Goal: Task Accomplishment & Management: Manage account settings

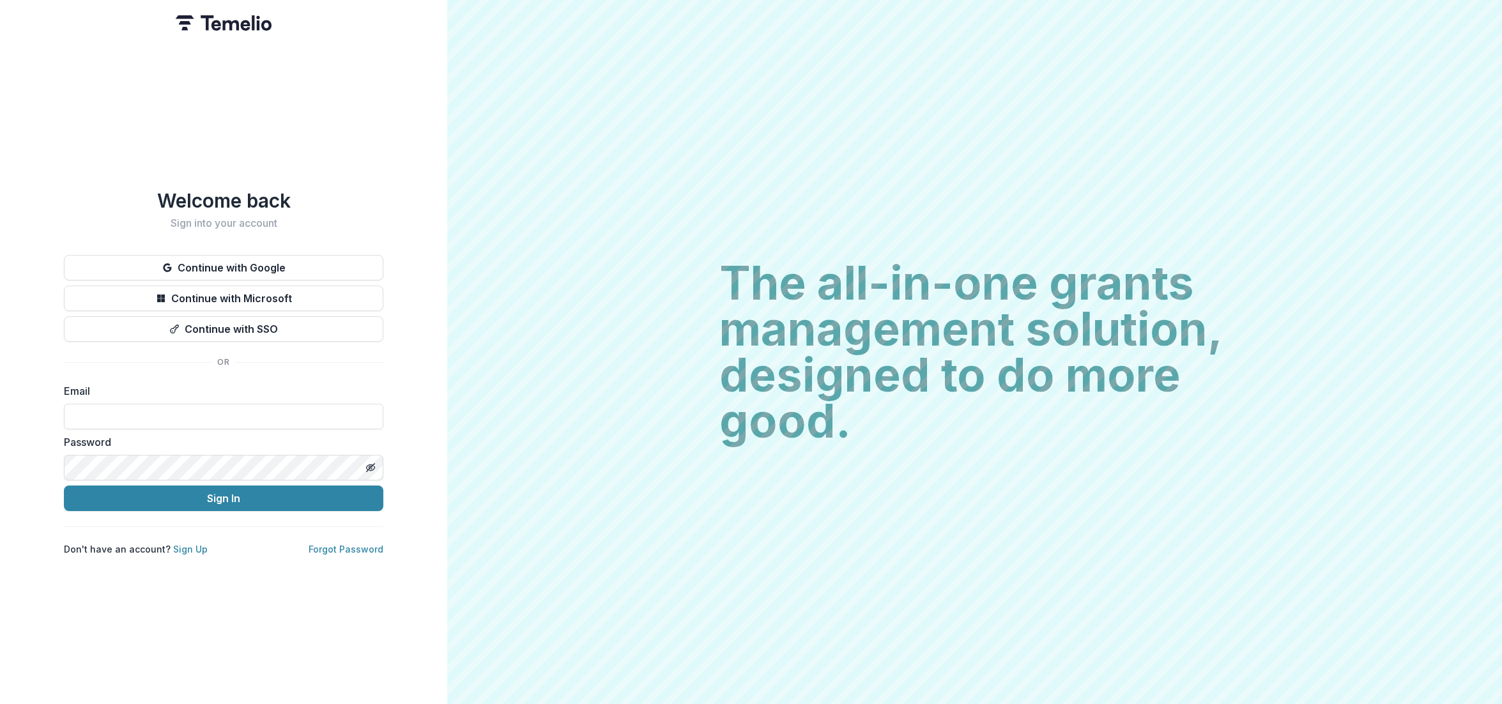
drag, startPoint x: 399, startPoint y: 173, endPoint x: 347, endPoint y: 237, distance: 82.6
click at [399, 173] on div "Welcome back Sign into your account Continue with Google Continue with Microsof…" at bounding box center [223, 352] width 447 height 704
click at [374, 225] on div "Welcome back Sign into your account Continue with Google Continue with Microsof…" at bounding box center [223, 372] width 319 height 367
click at [209, 582] on div "Welcome back Sign into your account Continue with Google Continue with Microsof…" at bounding box center [223, 352] width 447 height 704
click at [181, 545] on link "Sign Up" at bounding box center [190, 549] width 34 height 11
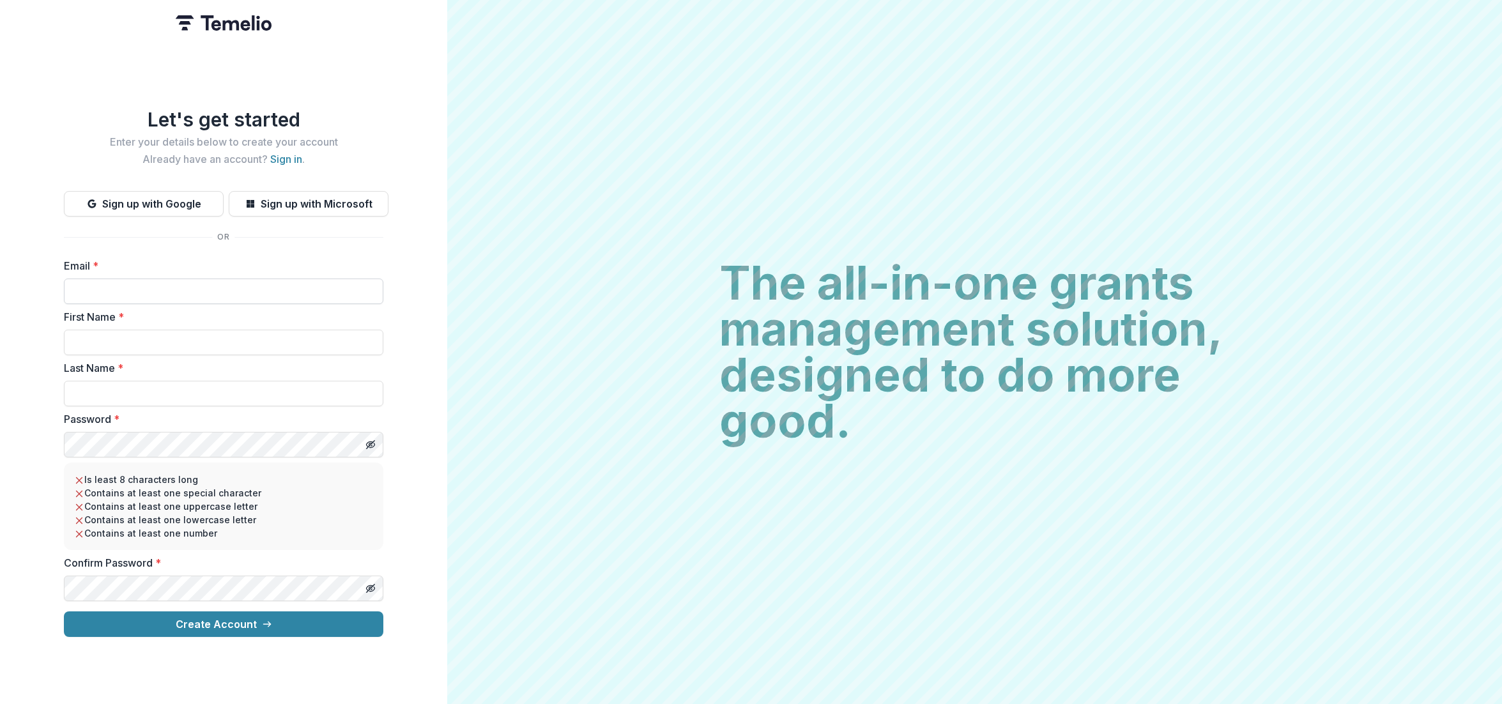
click at [139, 288] on input "Email *" at bounding box center [223, 291] width 319 height 26
type input "**********"
click at [146, 334] on input "First Name *" at bounding box center [223, 343] width 319 height 26
type input "*****"
type input "*******"
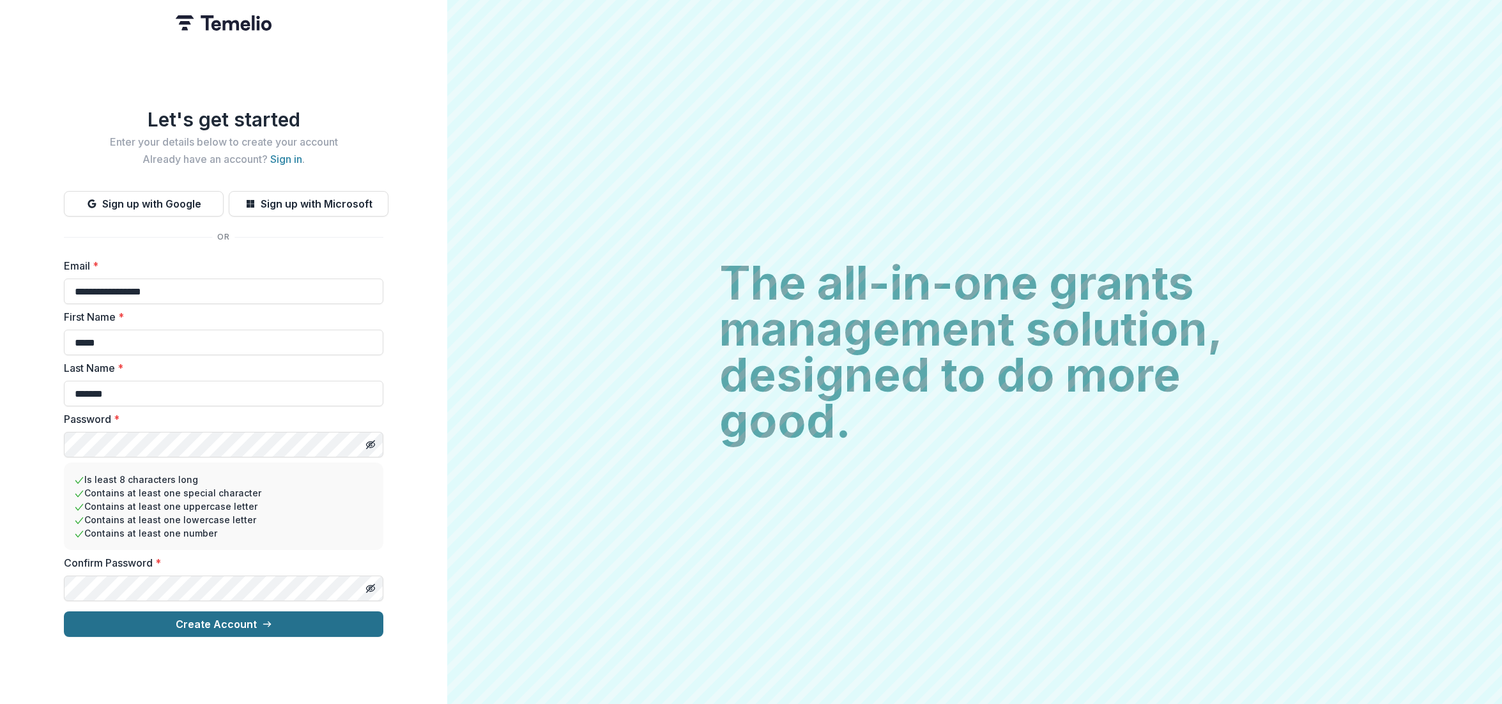
click at [268, 620] on icon "submit" at bounding box center [267, 624] width 10 height 10
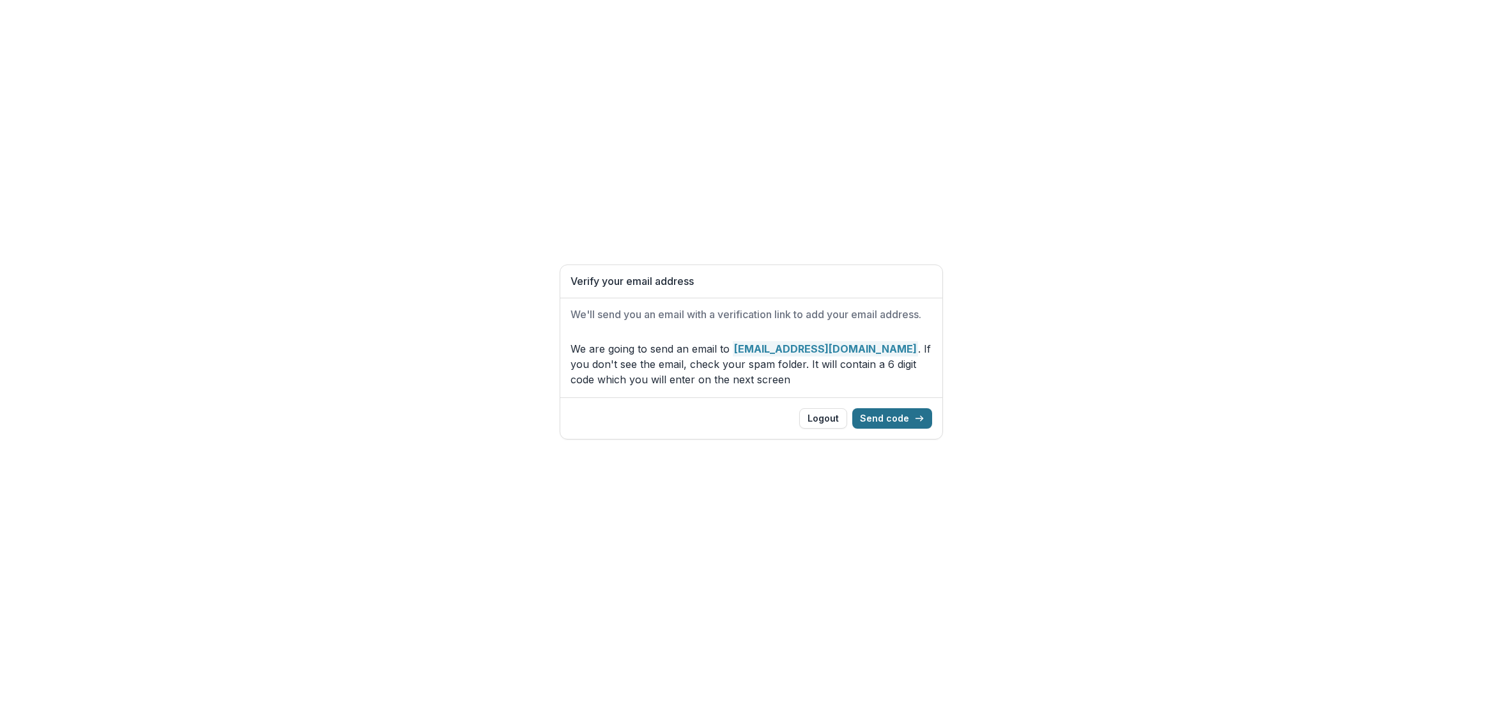
click at [904, 418] on button "Send code" at bounding box center [892, 418] width 80 height 20
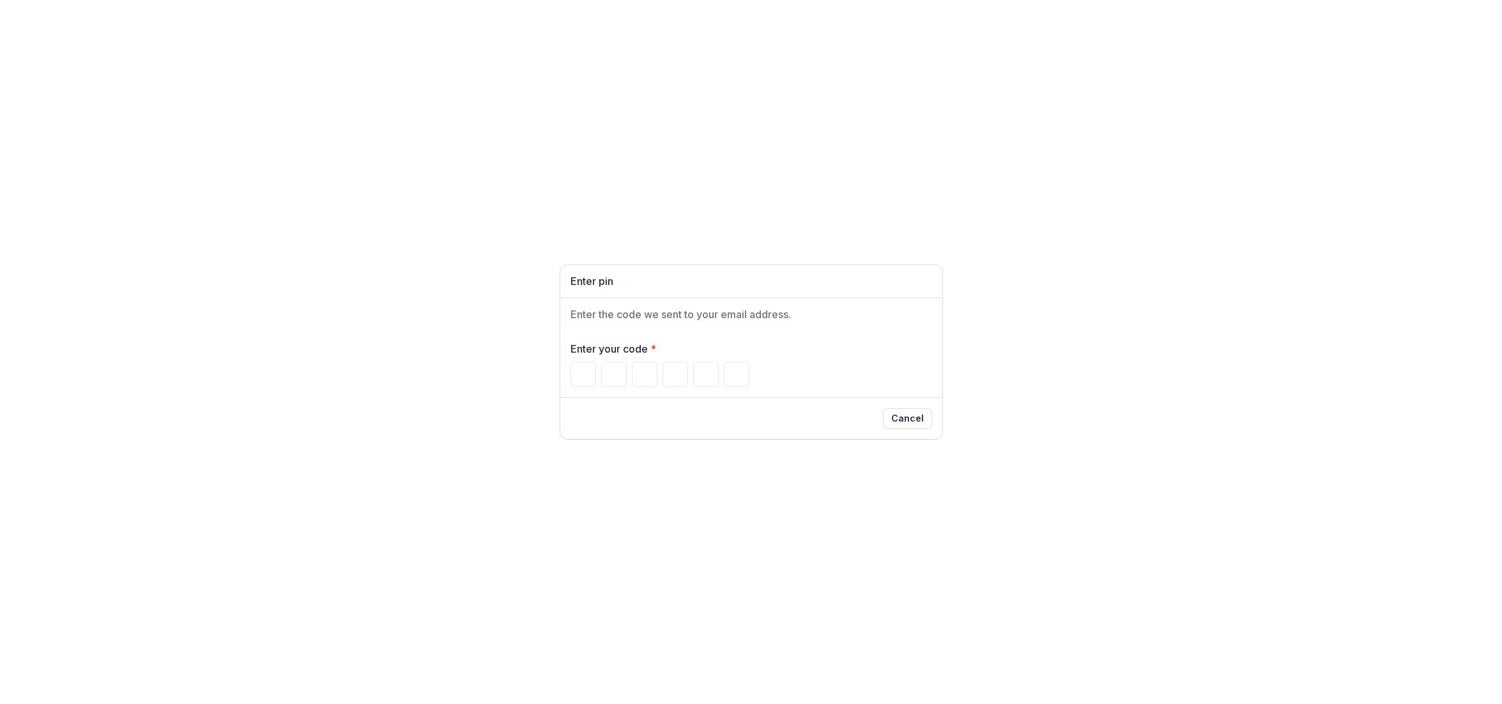
paste input "******"
type input "*"
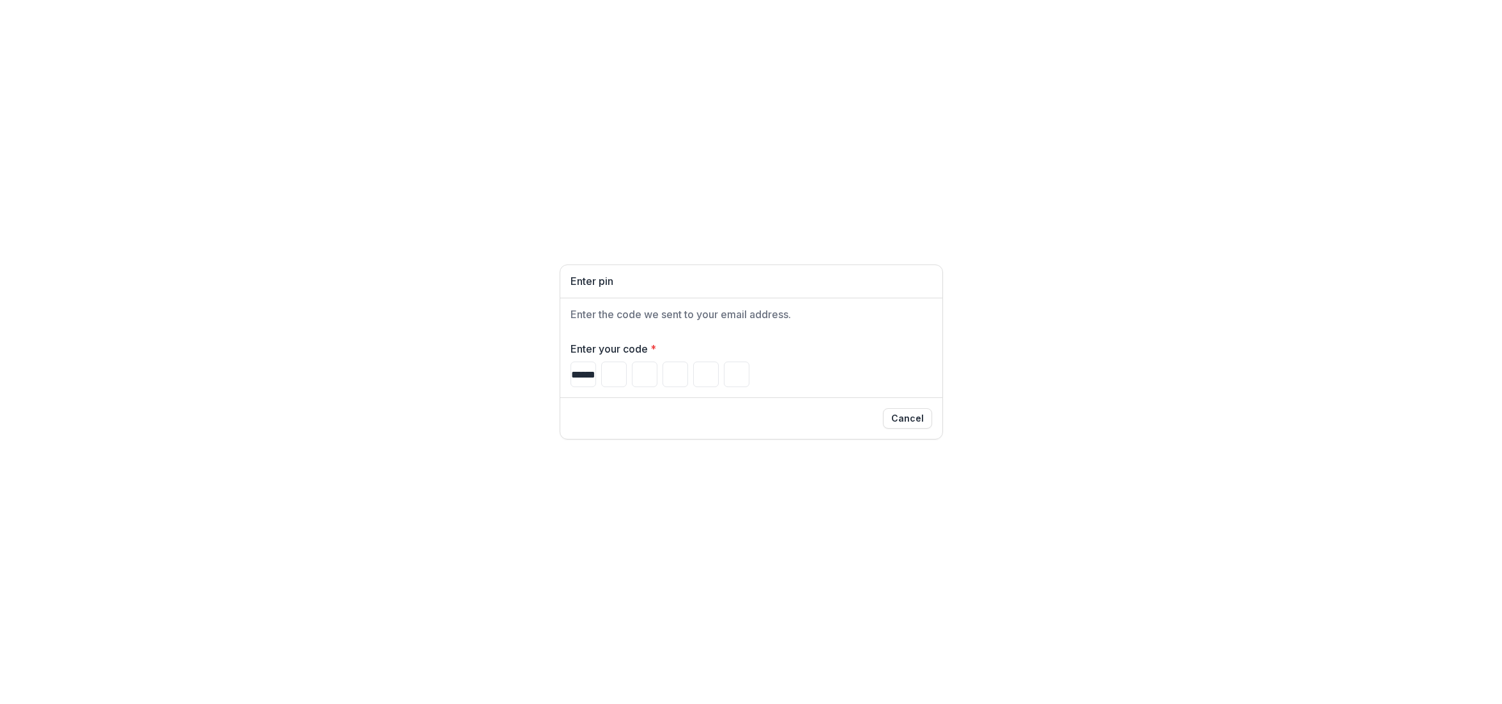
type input "*"
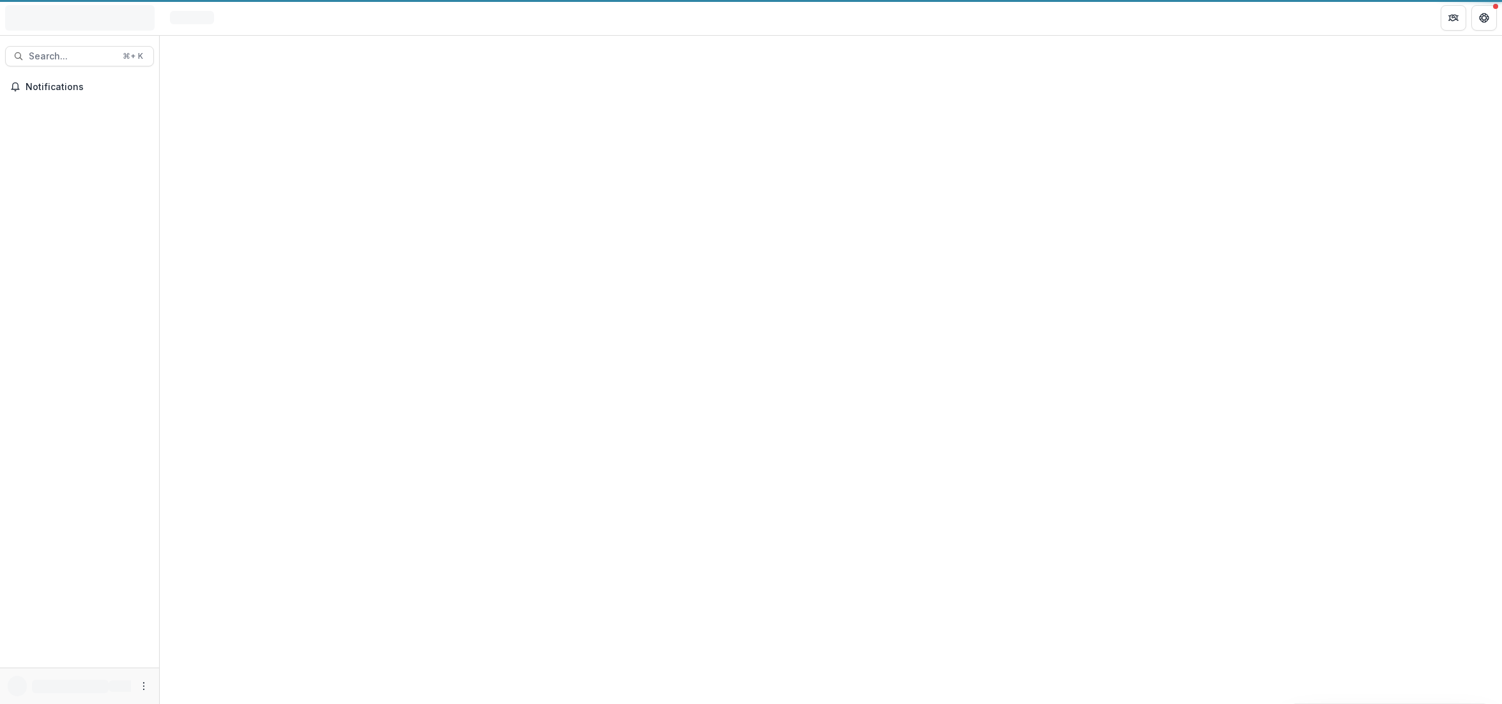
click at [580, 82] on div at bounding box center [831, 370] width 1342 height 668
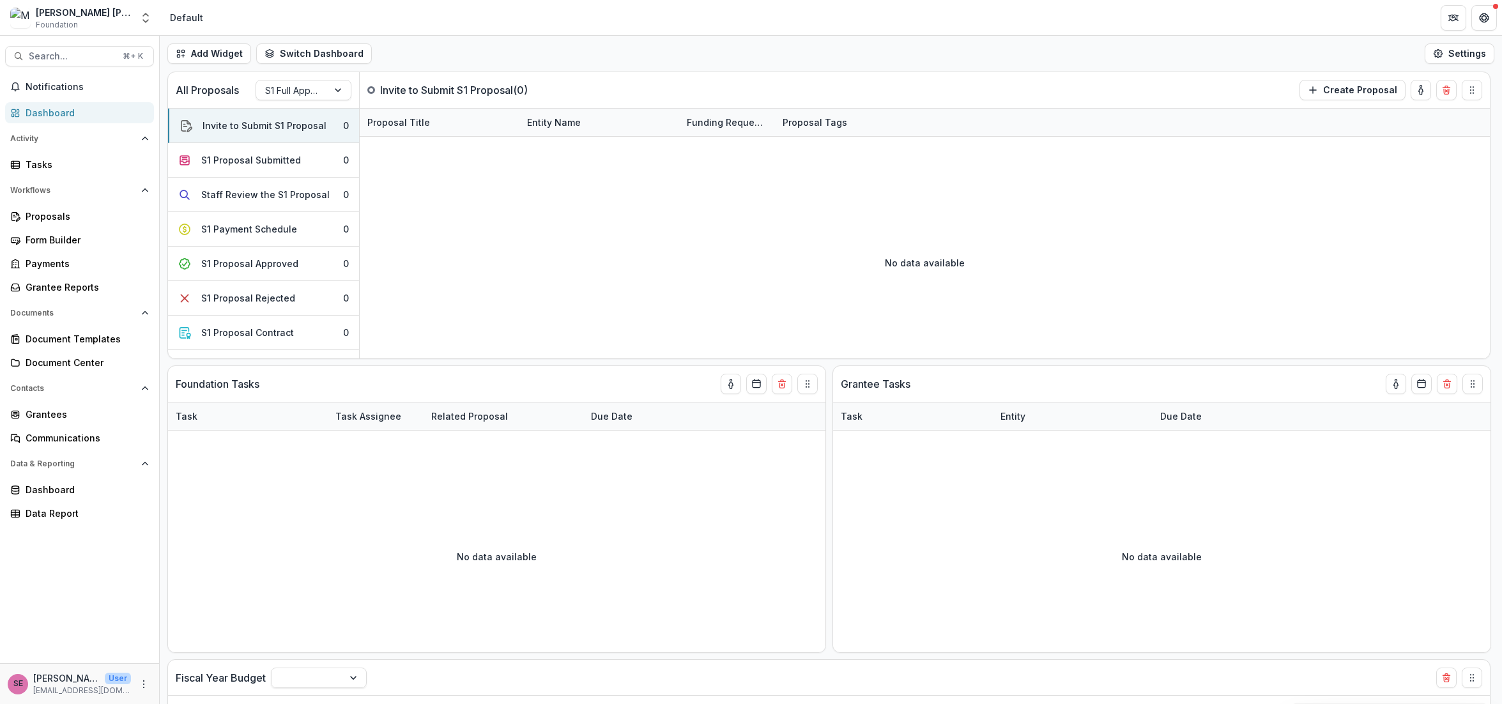
click at [716, 22] on header "Default" at bounding box center [831, 17] width 1342 height 35
click at [142, 15] on icon "Open entity switcher" at bounding box center [145, 17] width 13 height 13
click at [88, 96] on div "[PERSON_NAME] [PERSON_NAME] Workflow Sandbox" at bounding box center [95, 95] width 128 height 13
click at [93, 17] on div "[PERSON_NAME] [PERSON_NAME] Workflow Sandbox" at bounding box center [84, 12] width 96 height 13
click at [143, 15] on polyline "Open entity switcher" at bounding box center [145, 14] width 5 height 3
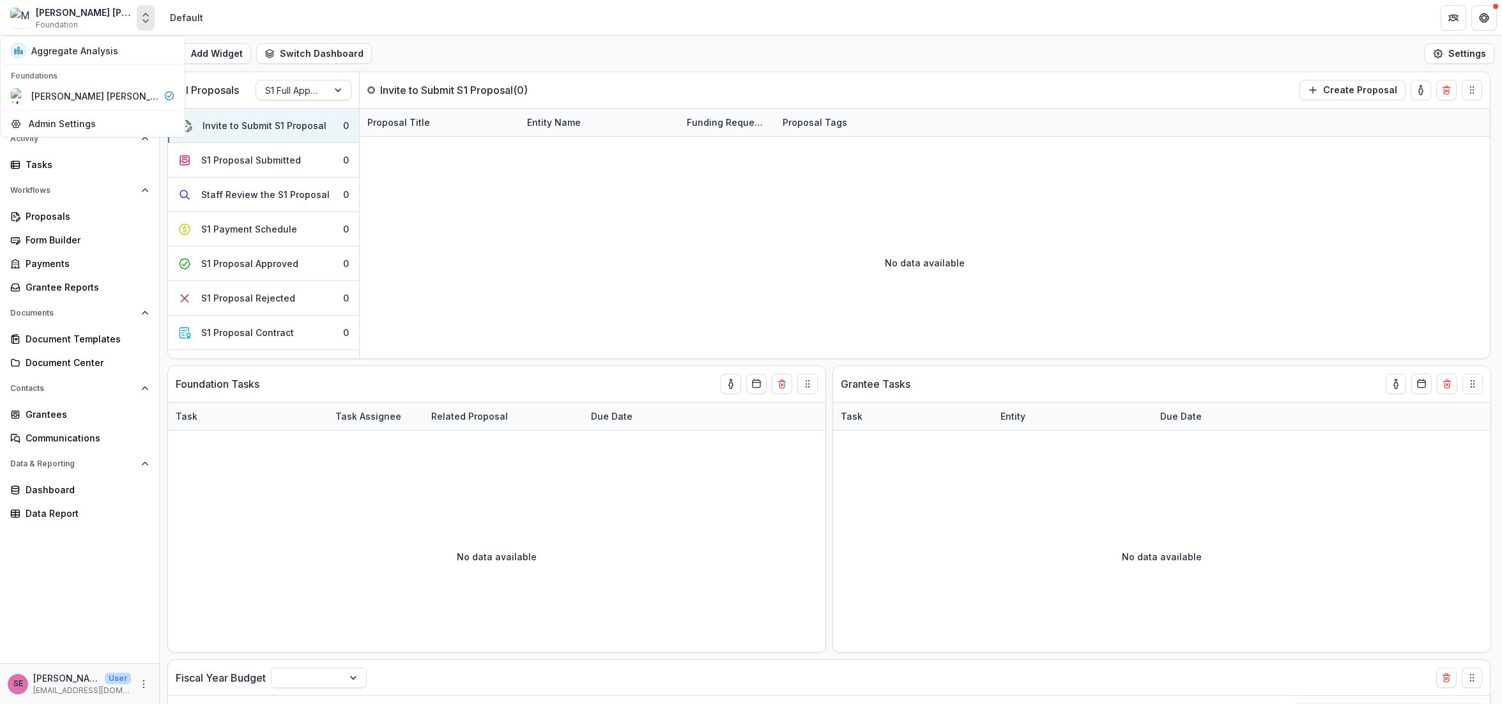
click at [420, 50] on div "Add Widget Switch Dashboard Default New Dashboard Settings" at bounding box center [831, 54] width 1342 height 36
click at [146, 19] on icon "Open entity switcher" at bounding box center [145, 17] width 13 height 13
click at [386, 23] on header "Default" at bounding box center [831, 17] width 1342 height 35
click at [778, 69] on div "Add Widget Switch Dashboard Default New Dashboard Settings" at bounding box center [831, 54] width 1342 height 36
click at [519, 20] on header "Default" at bounding box center [831, 17] width 1342 height 35
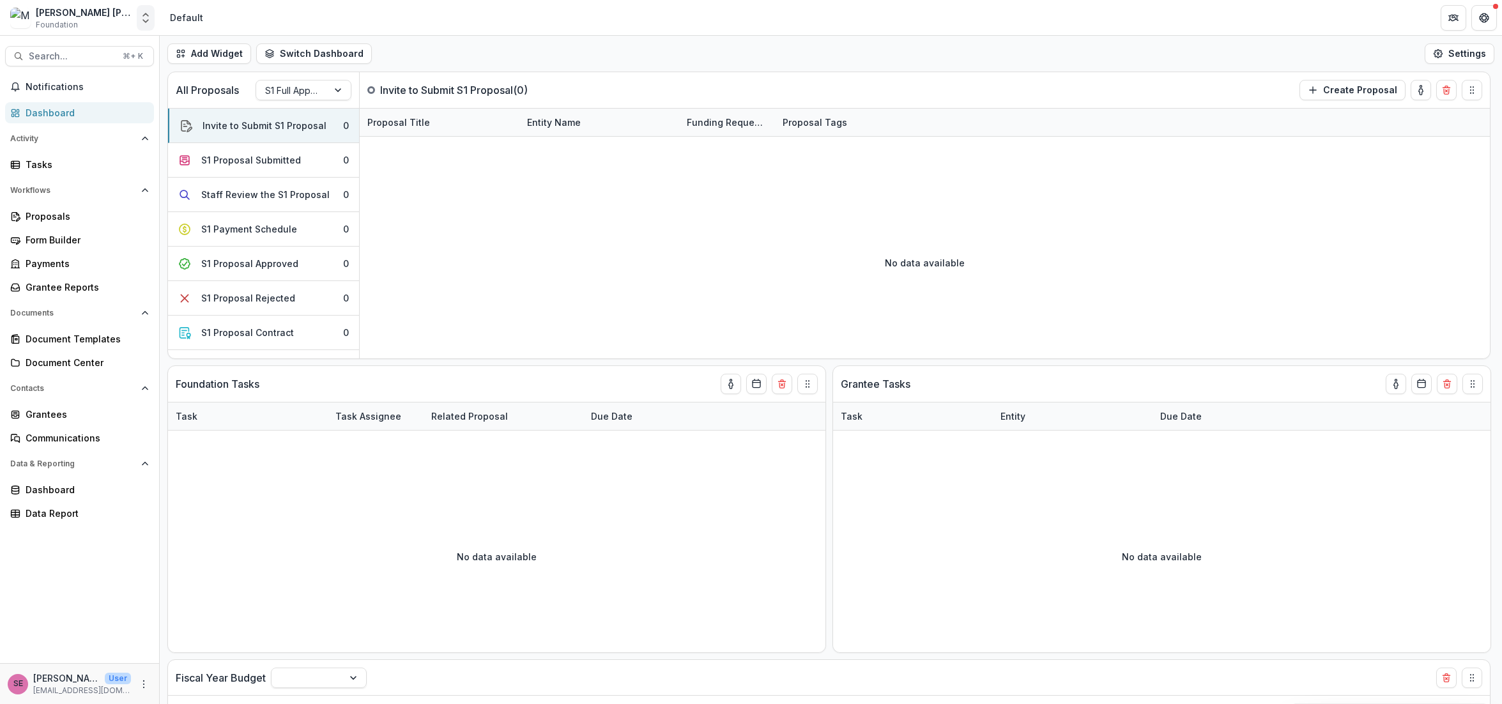
click at [144, 19] on icon "Open entity switcher" at bounding box center [145, 17] width 13 height 13
click at [275, 17] on header "Default" at bounding box center [831, 17] width 1342 height 35
click at [442, 54] on div "Add Widget Switch Dashboard Default New Dashboard Settings" at bounding box center [831, 54] width 1342 height 36
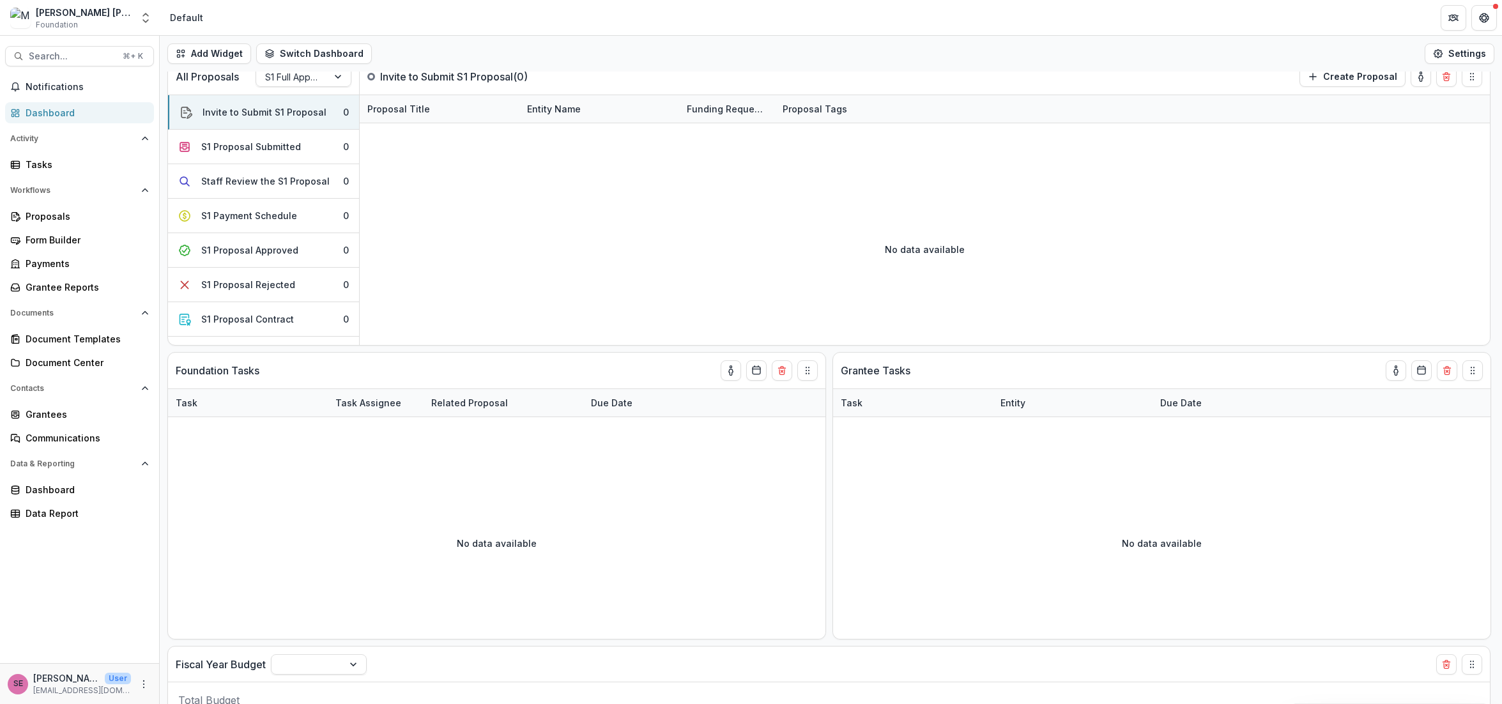
click at [578, 66] on div "Add Widget Switch Dashboard Default New Dashboard Settings" at bounding box center [831, 54] width 1342 height 36
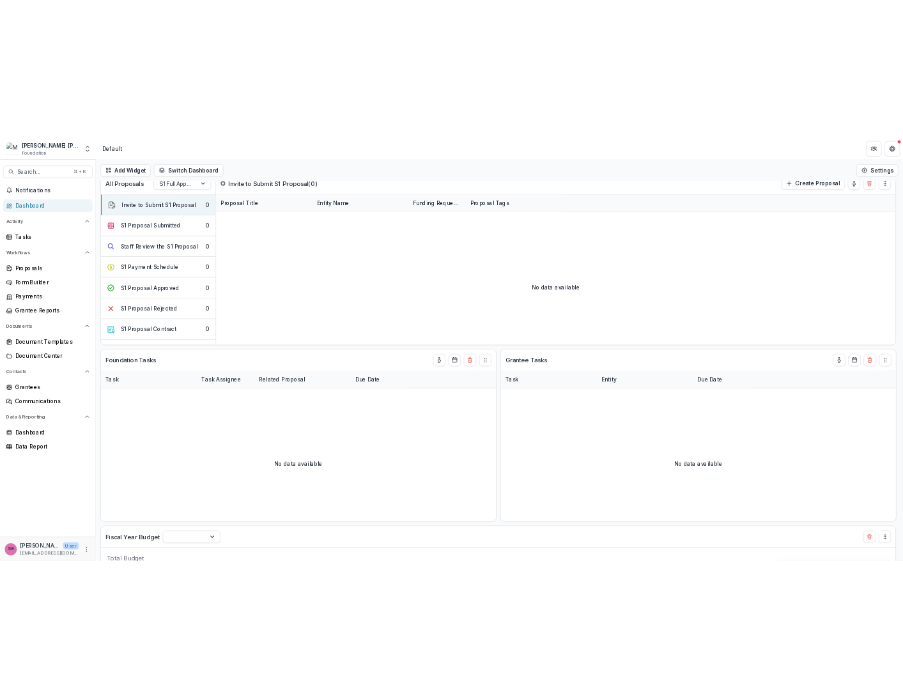
scroll to position [12, 0]
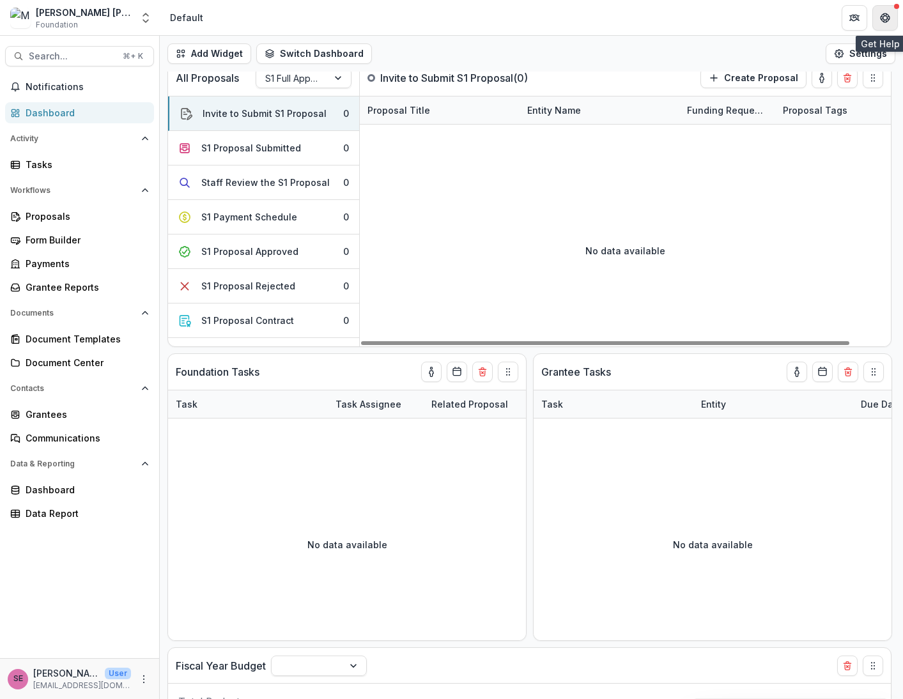
click at [885, 19] on icon "Get Help" at bounding box center [885, 18] width 10 height 10
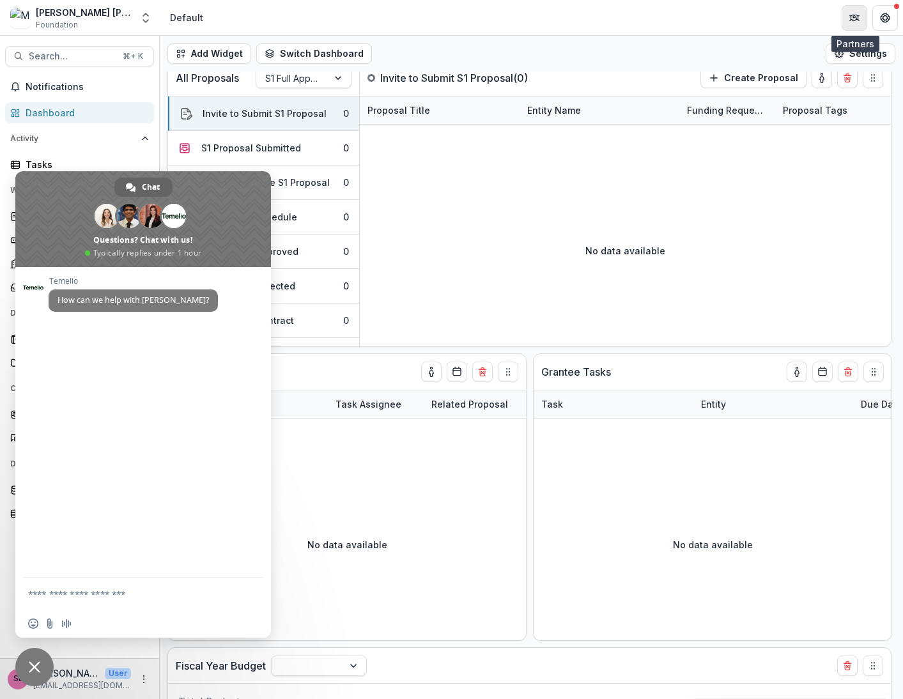
click at [854, 19] on icon "Partners" at bounding box center [854, 18] width 10 height 10
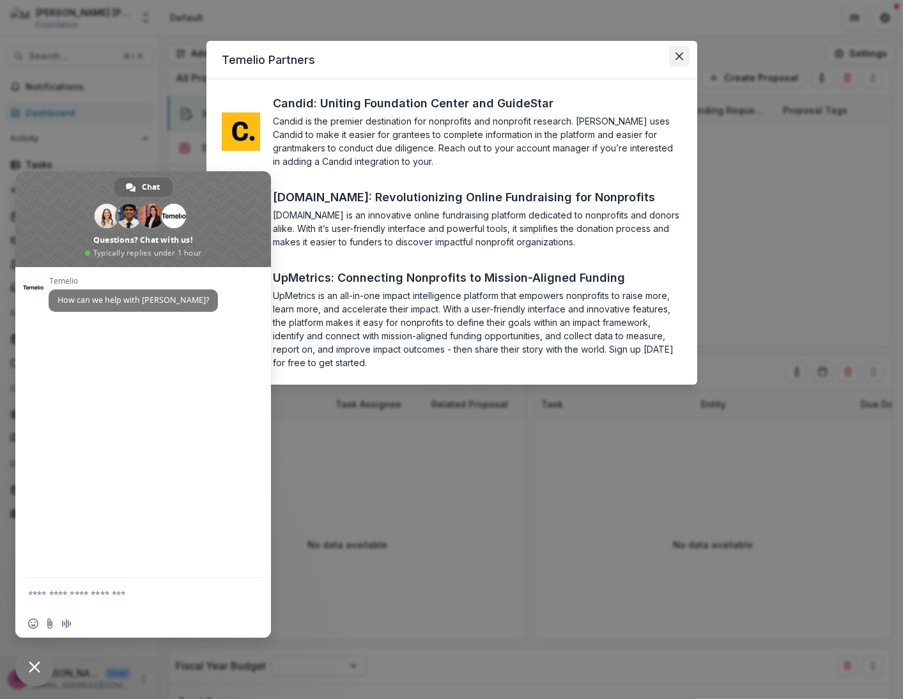
click at [676, 58] on icon "Close" at bounding box center [679, 56] width 8 height 8
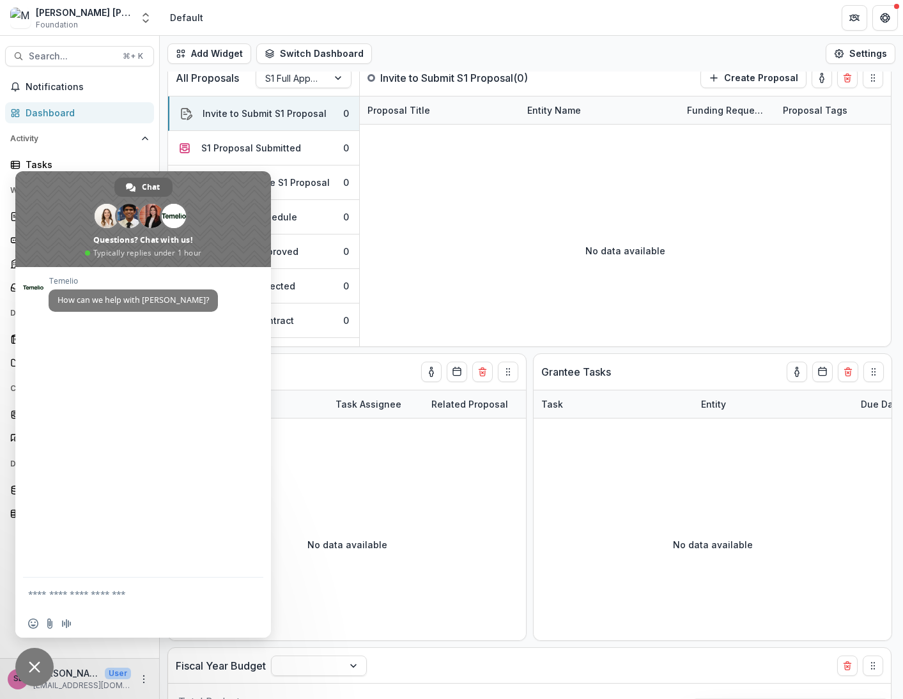
click at [33, 674] on span "Close chat" at bounding box center [34, 667] width 38 height 38
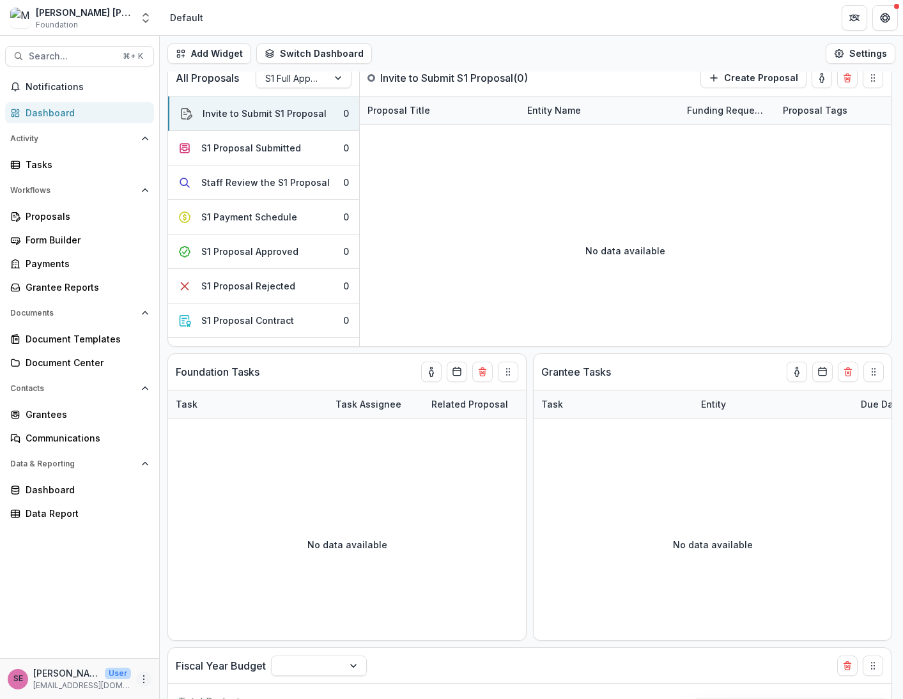
click at [144, 678] on circle "More" at bounding box center [144, 678] width 1 height 1
click at [197, 678] on button "Logout" at bounding box center [228, 672] width 137 height 21
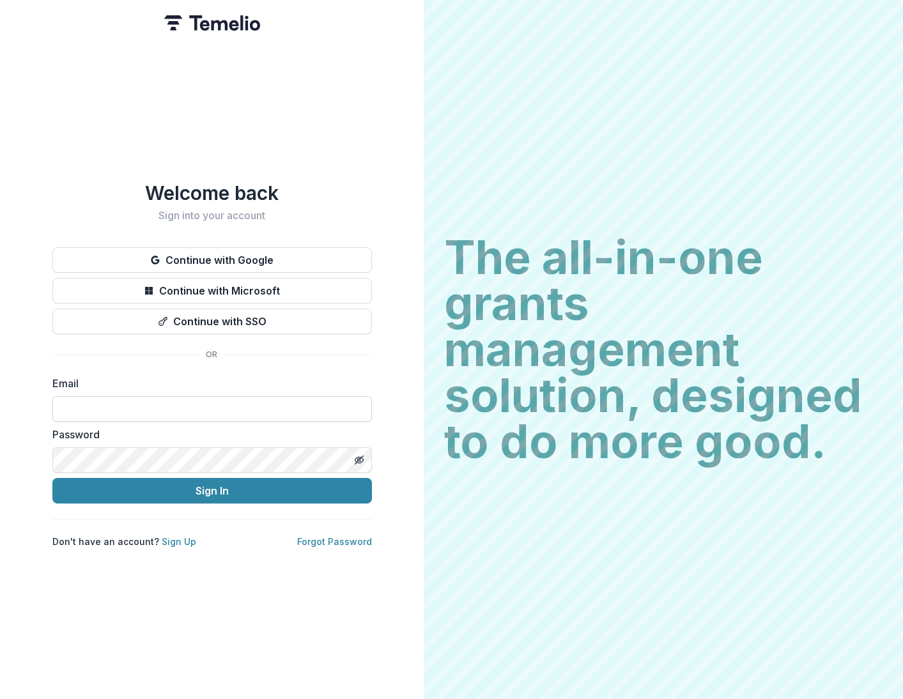
click at [130, 408] on input at bounding box center [211, 409] width 319 height 26
type input "**********"
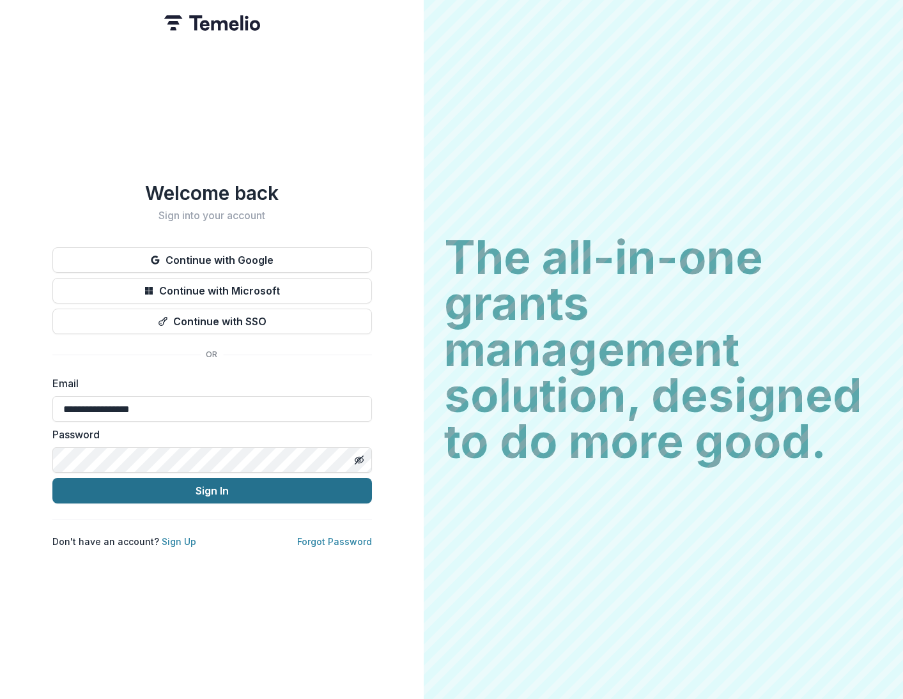
click at [174, 491] on button "Sign In" at bounding box center [211, 491] width 319 height 26
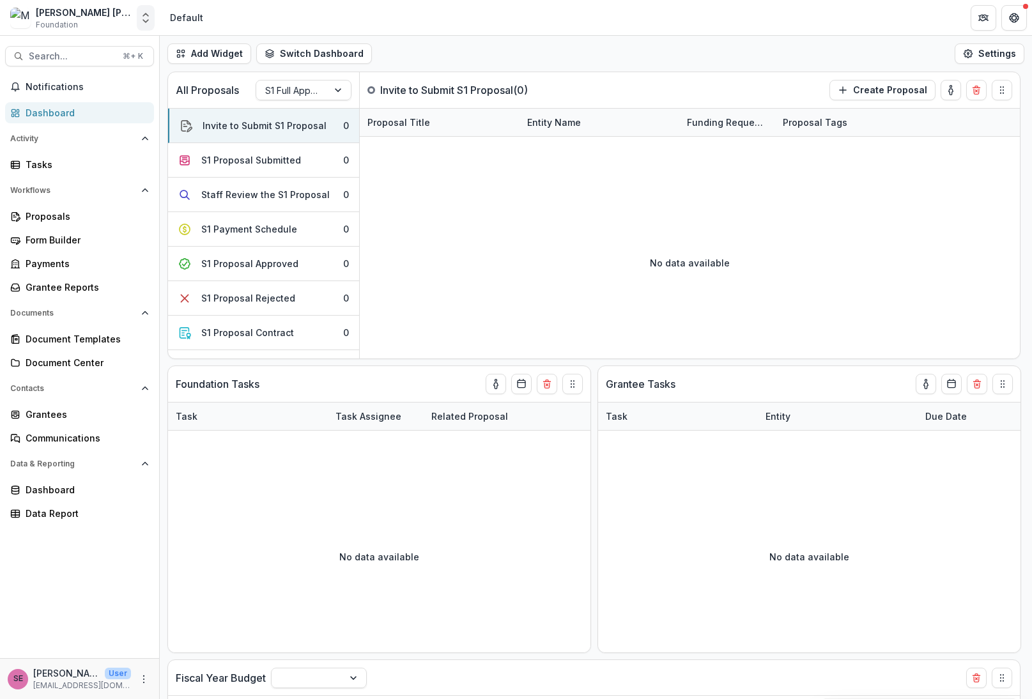
click at [138, 18] on button "Open entity switcher" at bounding box center [146, 18] width 18 height 26
